Goal: Information Seeking & Learning: Learn about a topic

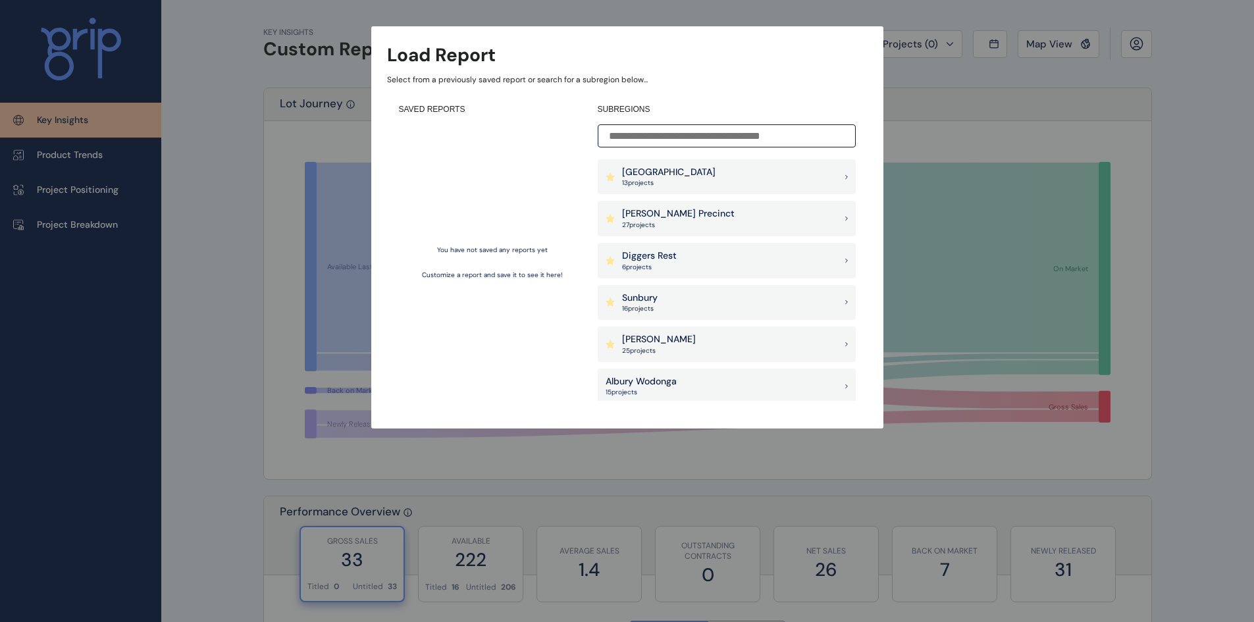
click at [702, 257] on div "Diggers Rest 6 project s" at bounding box center [727, 261] width 258 height 36
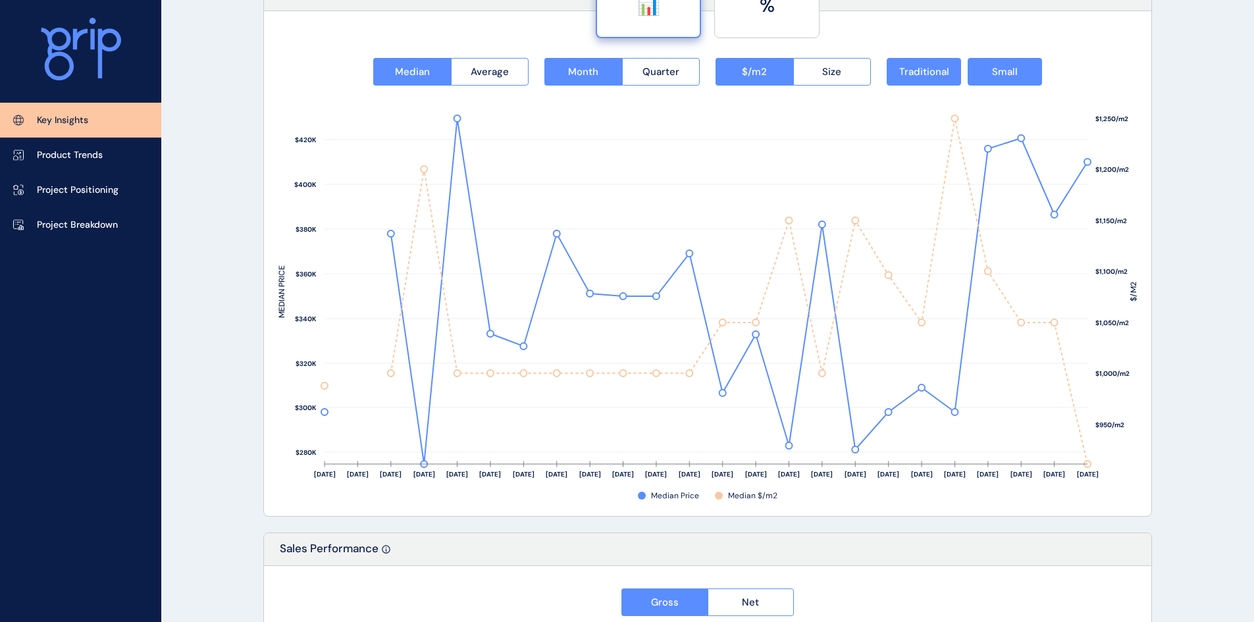
scroll to position [1689, 0]
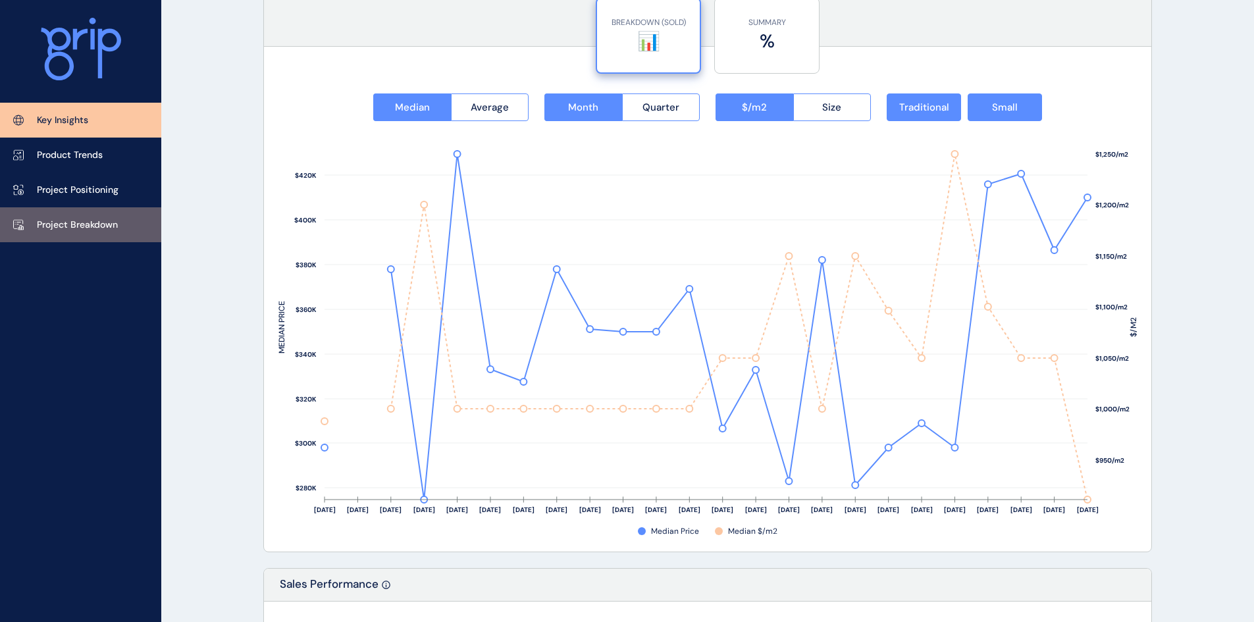
click at [64, 229] on p "Project Breakdown" at bounding box center [77, 225] width 81 height 13
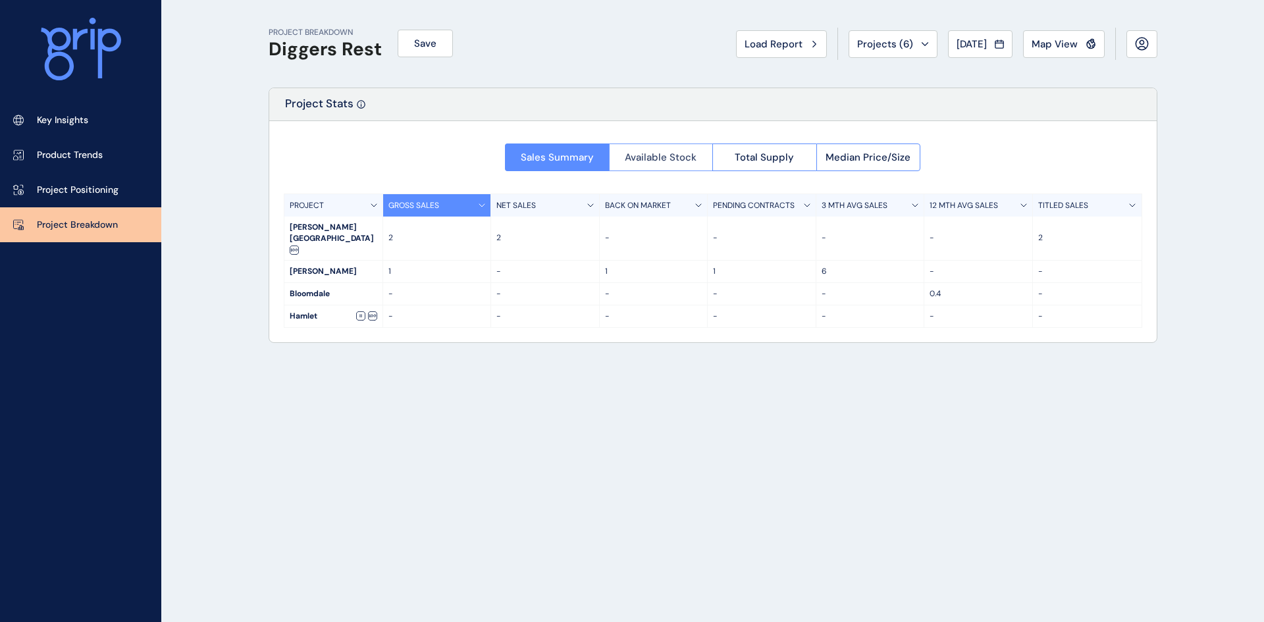
click at [677, 154] on span "Available Stock" at bounding box center [661, 157] width 72 height 13
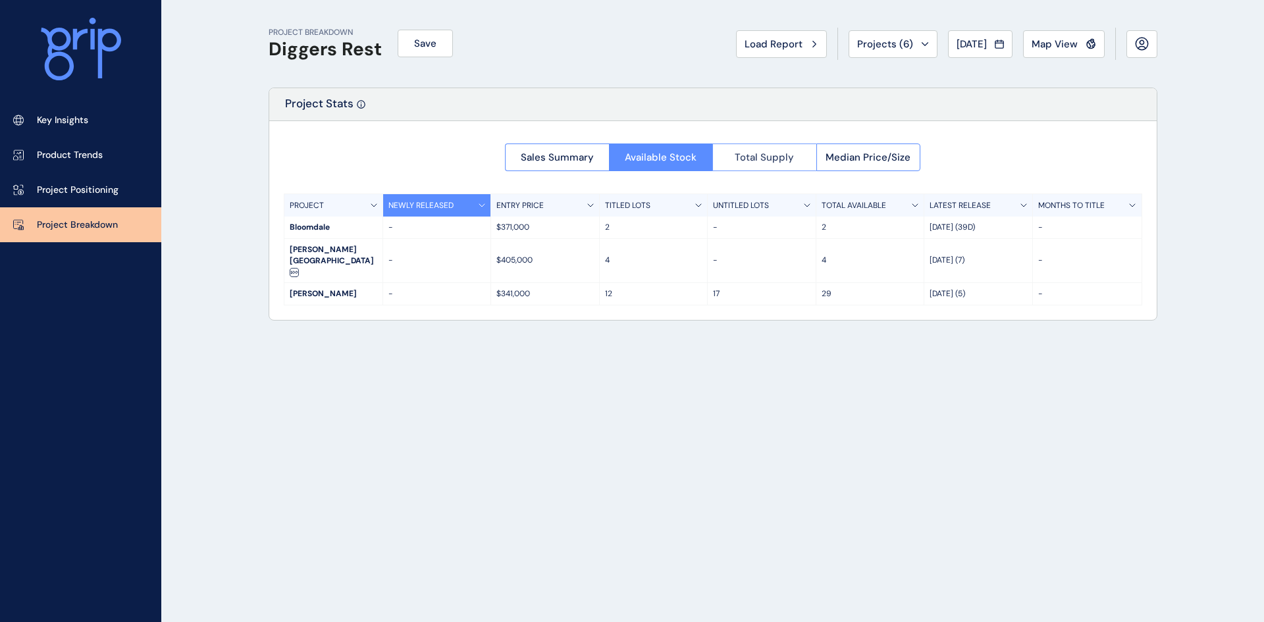
click at [784, 153] on span "Total Supply" at bounding box center [764, 157] width 59 height 13
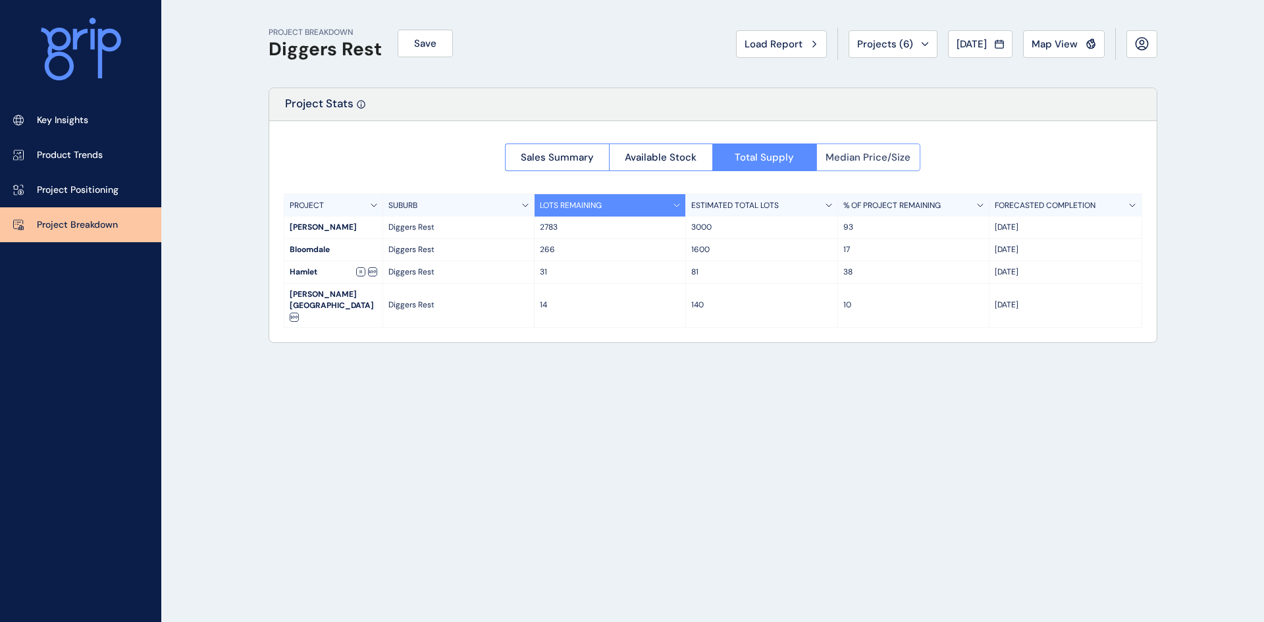
click at [864, 159] on span "Median Price/Size" at bounding box center [868, 157] width 85 height 13
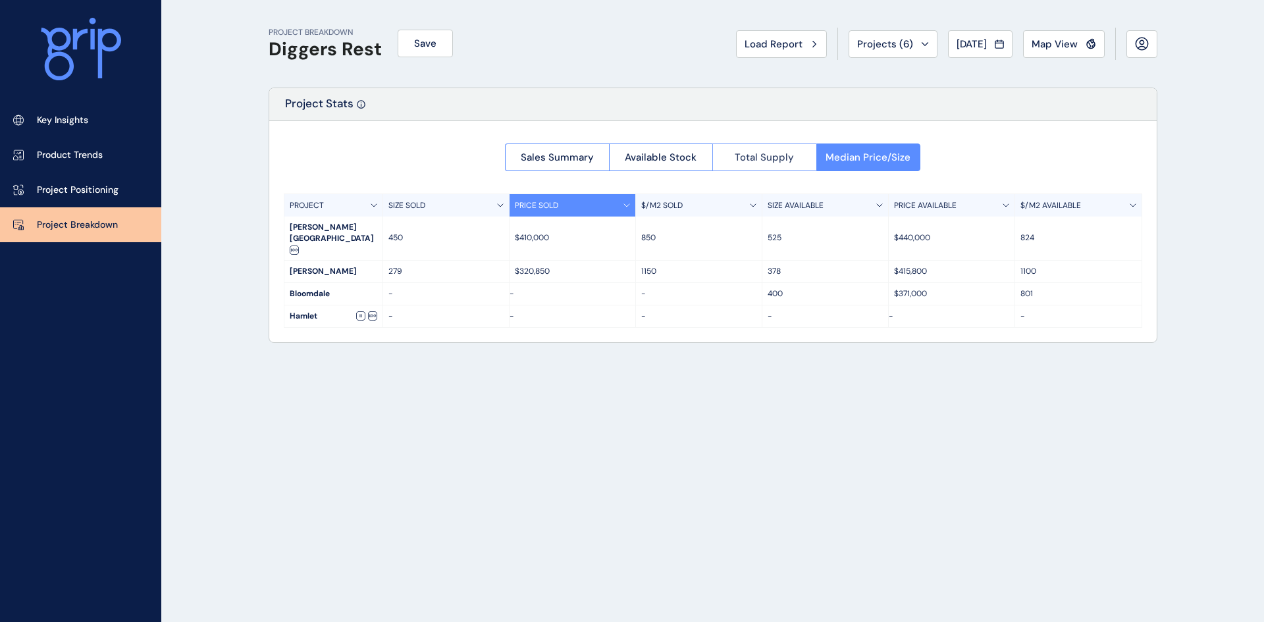
click at [780, 153] on span "Total Supply" at bounding box center [764, 157] width 59 height 13
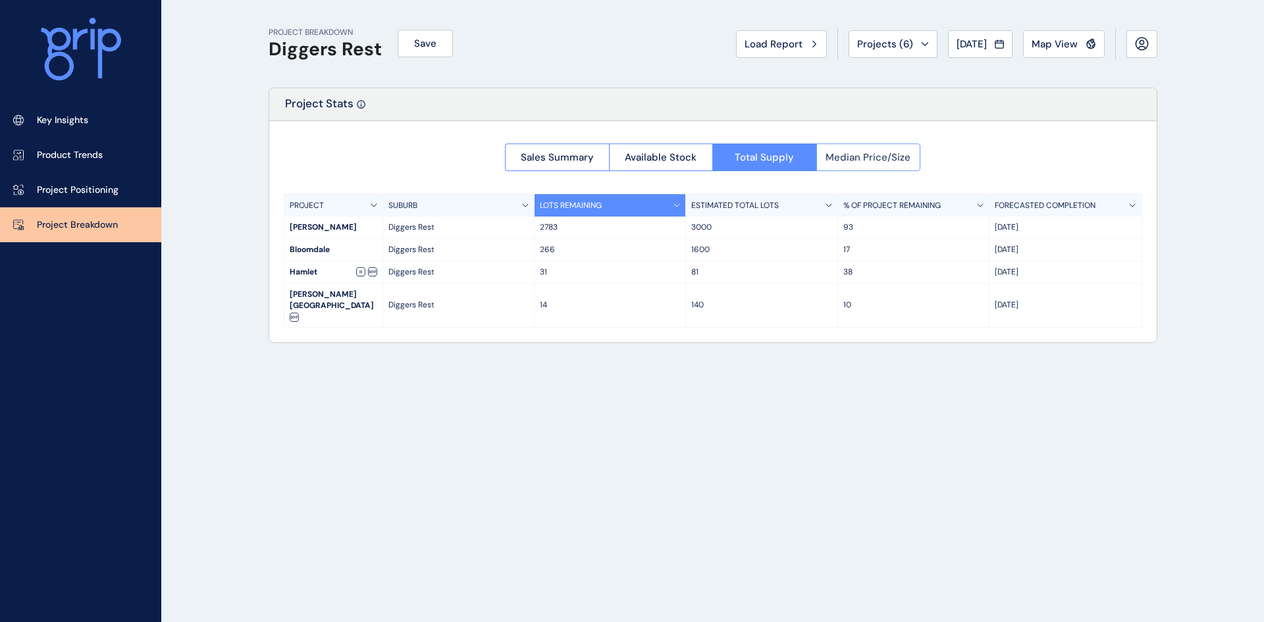
click at [867, 152] on span "Median Price/Size" at bounding box center [868, 157] width 85 height 13
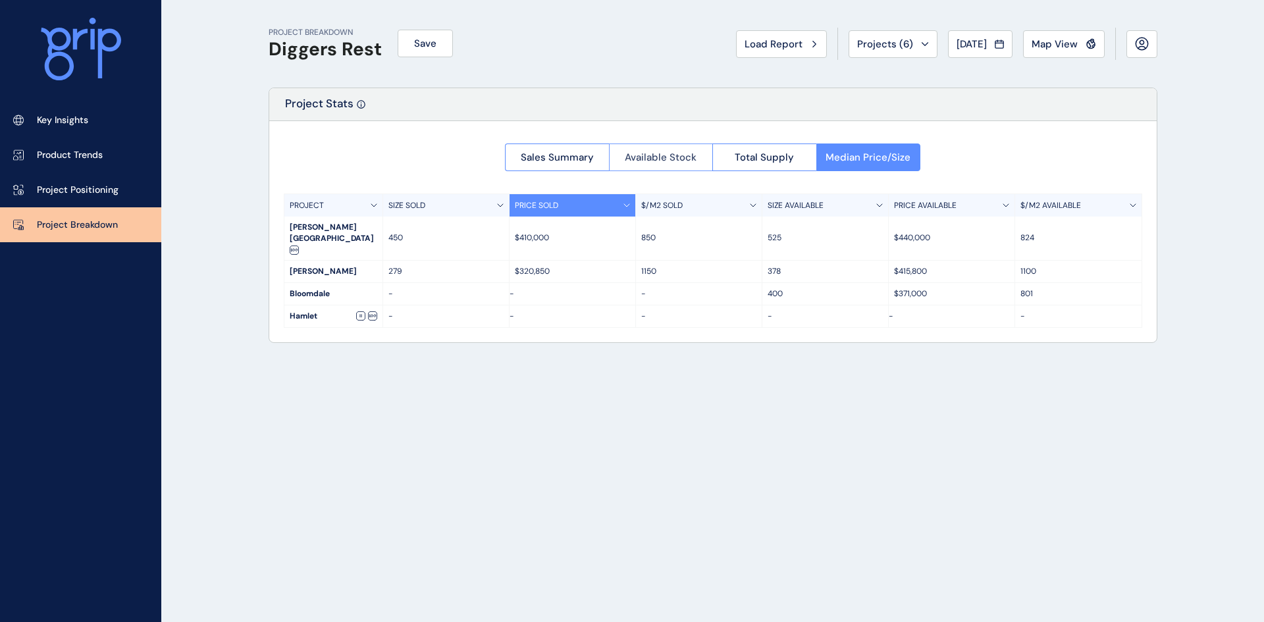
click at [682, 159] on span "Available Stock" at bounding box center [661, 157] width 72 height 13
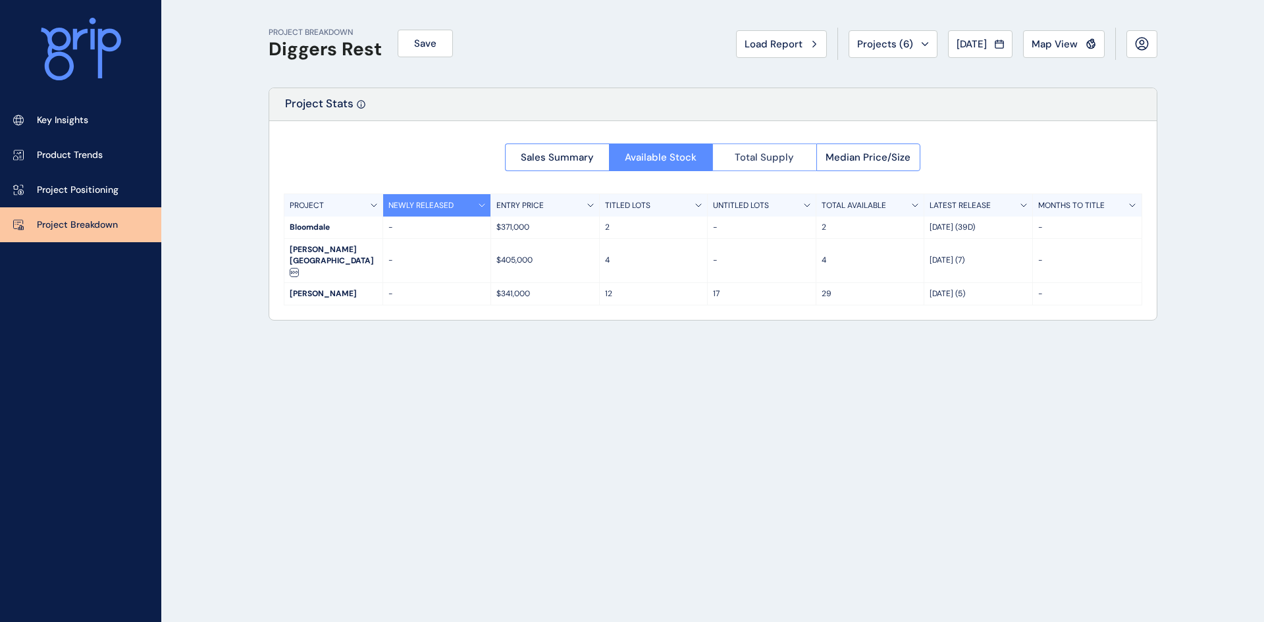
click at [765, 159] on span "Total Supply" at bounding box center [764, 157] width 59 height 13
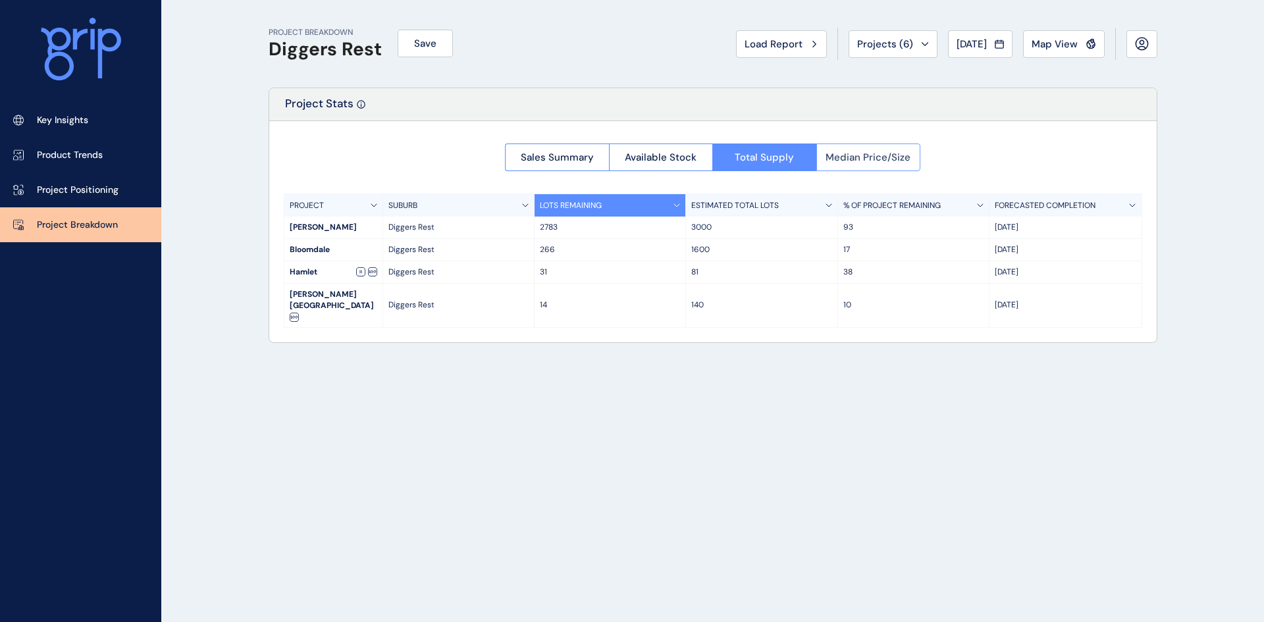
click at [876, 150] on button "Median Price/Size" at bounding box center [869, 158] width 105 height 28
